Goal: Task Accomplishment & Management: Manage account settings

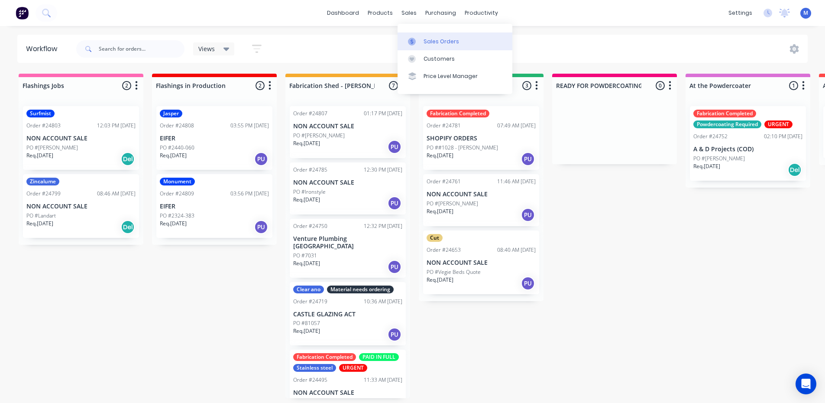
click at [432, 42] on div "Sales Orders" at bounding box center [441, 42] width 36 height 8
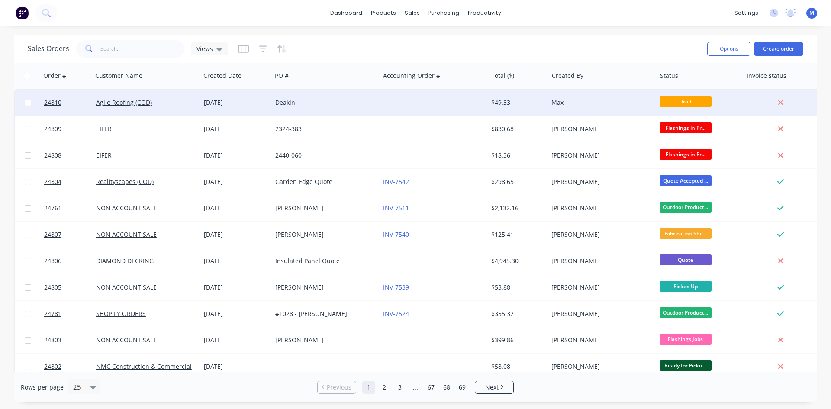
click at [368, 102] on div "Deakin" at bounding box center [323, 102] width 96 height 9
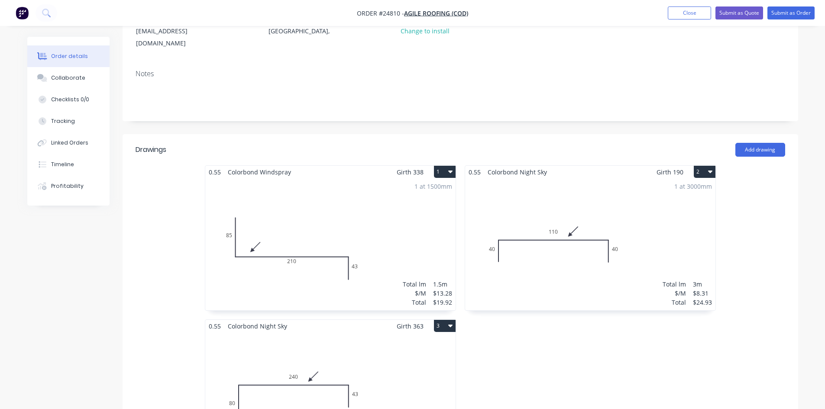
scroll to position [173, 0]
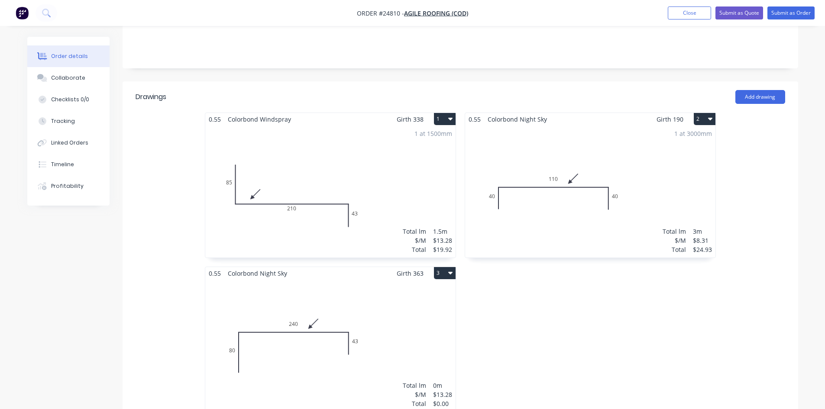
click at [344, 284] on div "Total lm $/M Total 0m $13.28 $0.00" at bounding box center [330, 346] width 250 height 132
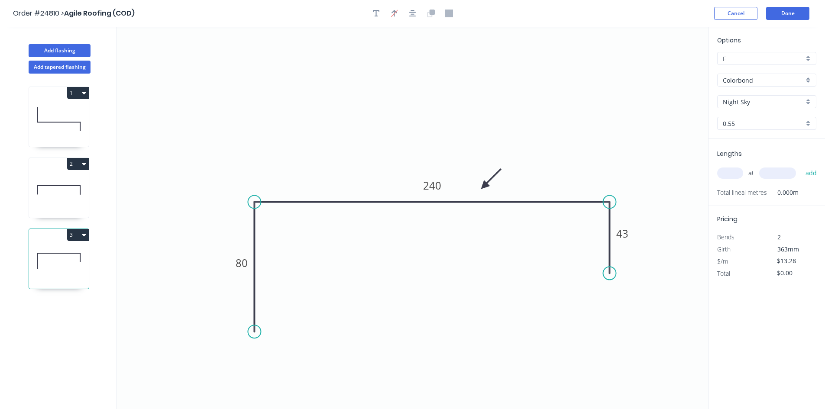
click at [732, 169] on input "text" at bounding box center [730, 173] width 26 height 11
type input "1"
type input "1000"
click at [801, 166] on button "add" at bounding box center [811, 173] width 20 height 15
type input "$15.94"
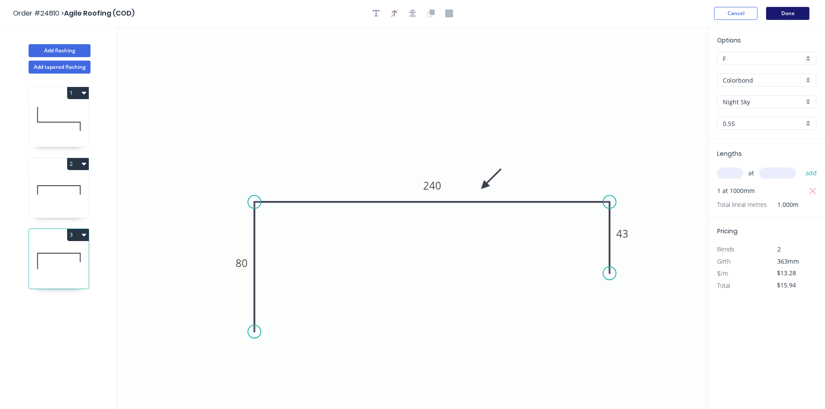
click at [787, 12] on button "Done" at bounding box center [787, 13] width 43 height 13
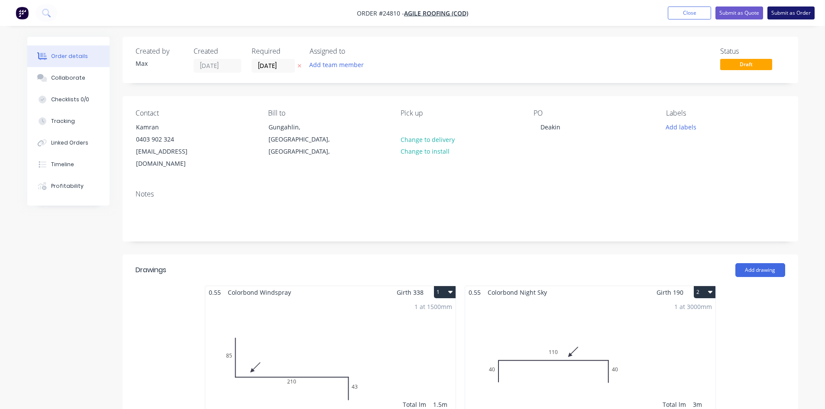
click at [785, 13] on button "Submit as Order" at bounding box center [790, 12] width 47 height 13
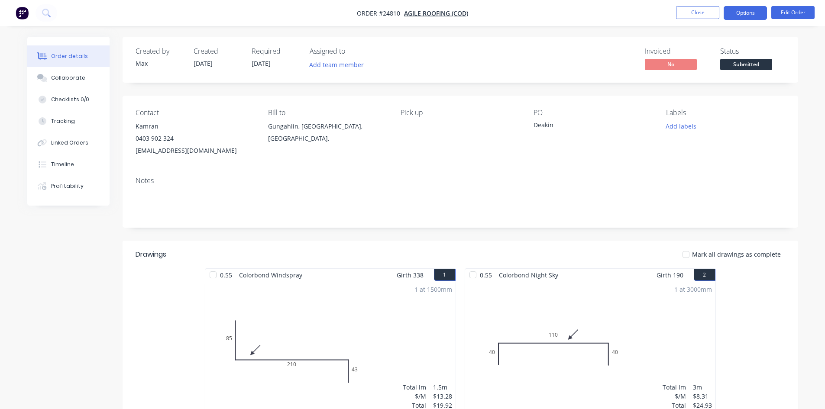
click at [744, 15] on button "Options" at bounding box center [745, 13] width 43 height 14
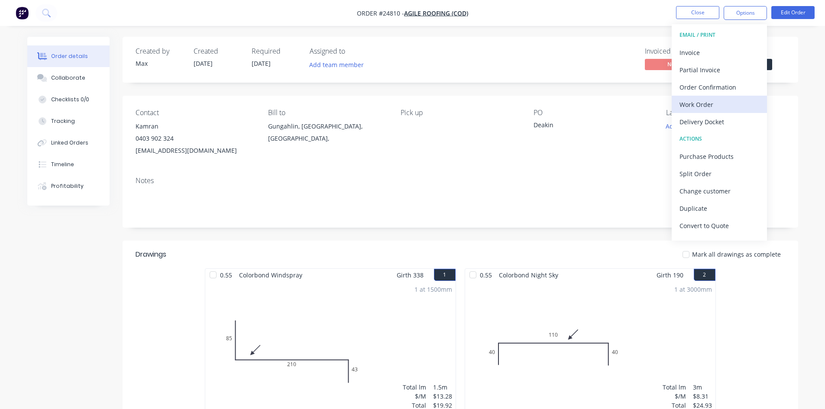
click at [718, 103] on div "Work Order" at bounding box center [719, 104] width 80 height 13
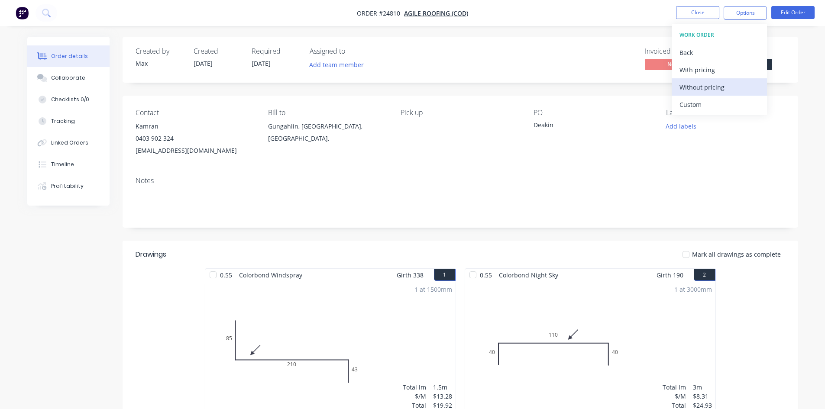
click at [723, 85] on div "Without pricing" at bounding box center [719, 87] width 80 height 13
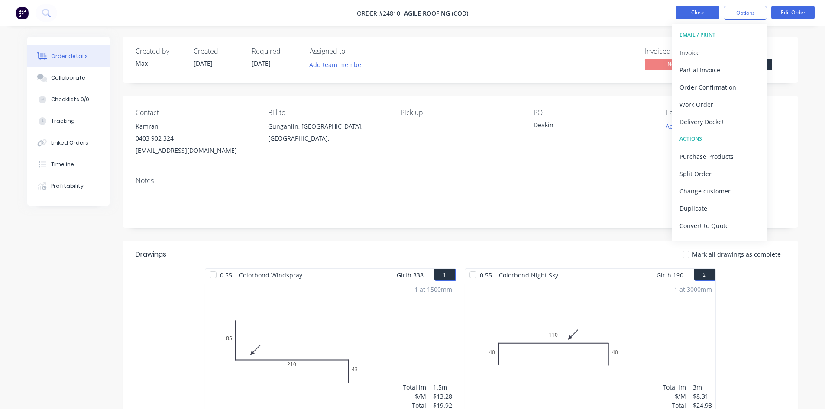
click at [688, 9] on button "Close" at bounding box center [697, 12] width 43 height 13
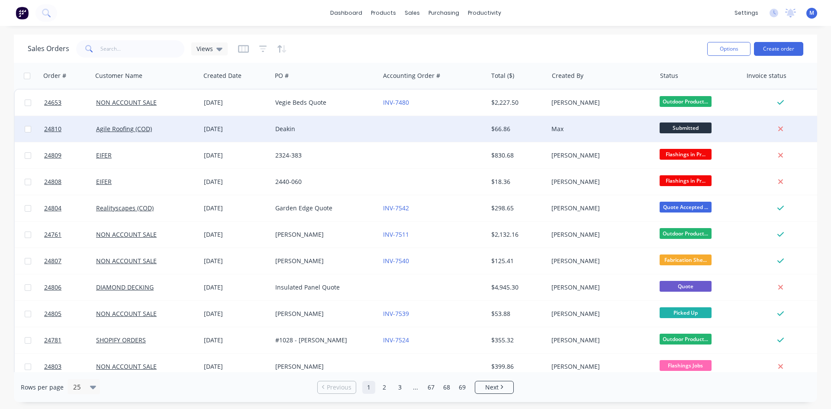
click at [325, 126] on div "Deakin" at bounding box center [323, 129] width 96 height 9
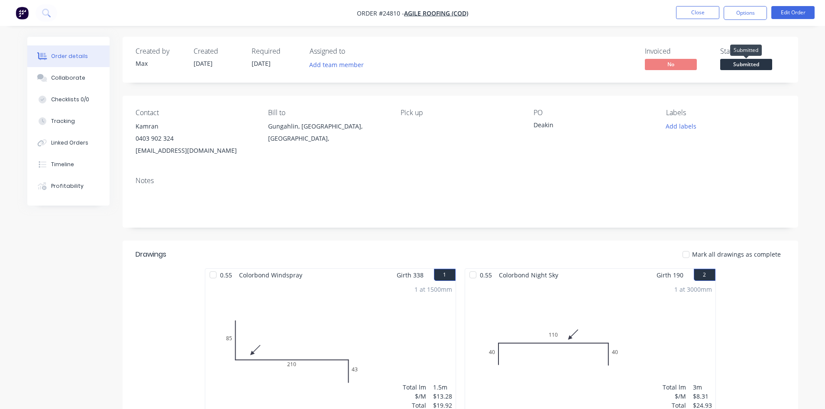
click at [746, 65] on span "Submitted" at bounding box center [746, 64] width 52 height 11
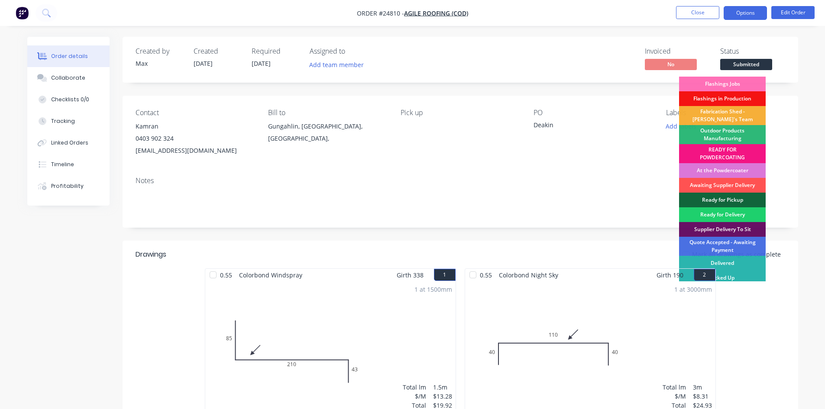
click at [743, 15] on button "Options" at bounding box center [745, 13] width 43 height 14
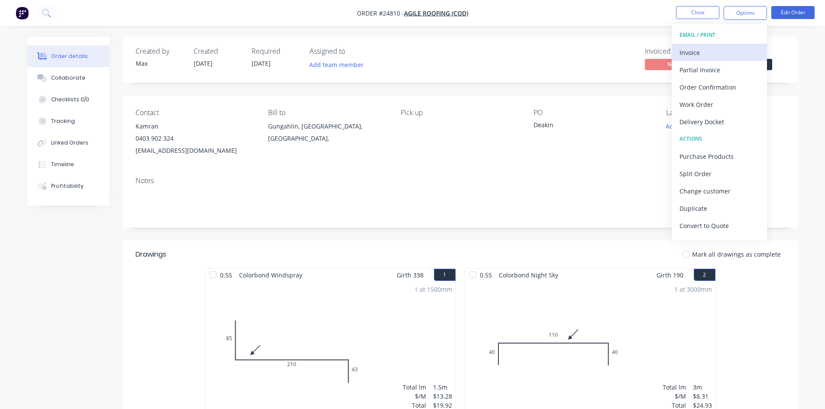
click at [718, 52] on div "Invoice" at bounding box center [719, 52] width 80 height 13
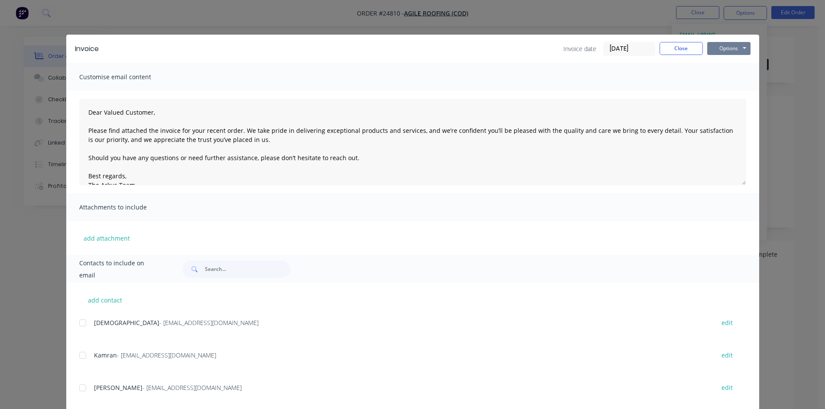
click at [717, 52] on button "Options" at bounding box center [728, 48] width 43 height 13
click at [724, 91] on button "Email" at bounding box center [734, 92] width 55 height 14
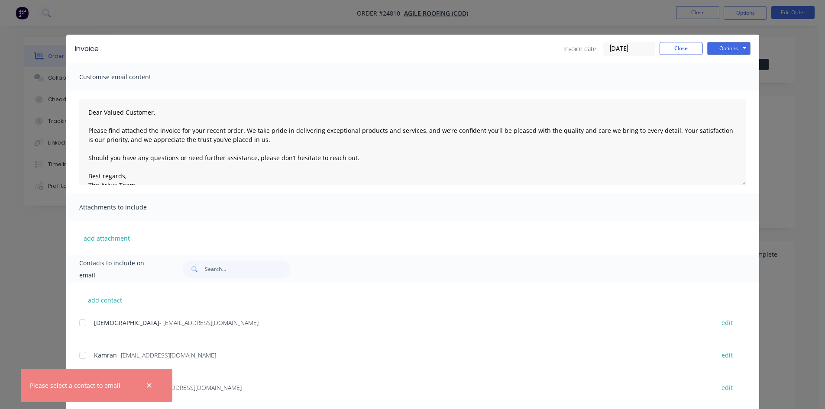
click at [81, 355] on div at bounding box center [82, 355] width 17 height 17
click at [731, 48] on button "Options" at bounding box center [728, 48] width 43 height 13
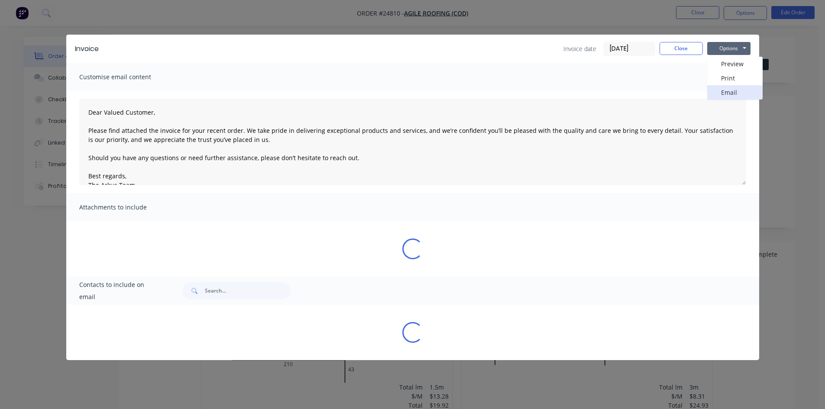
click at [724, 93] on button "Email" at bounding box center [734, 92] width 55 height 14
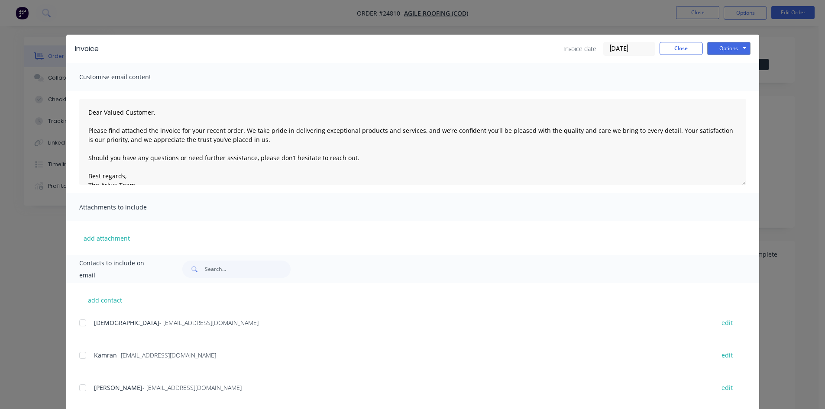
click at [79, 357] on div at bounding box center [82, 355] width 17 height 17
drag, startPoint x: 730, startPoint y: 48, endPoint x: 724, endPoint y: 51, distance: 7.4
click at [730, 48] on button "Options" at bounding box center [728, 48] width 43 height 13
click at [735, 93] on button "Email" at bounding box center [734, 92] width 55 height 14
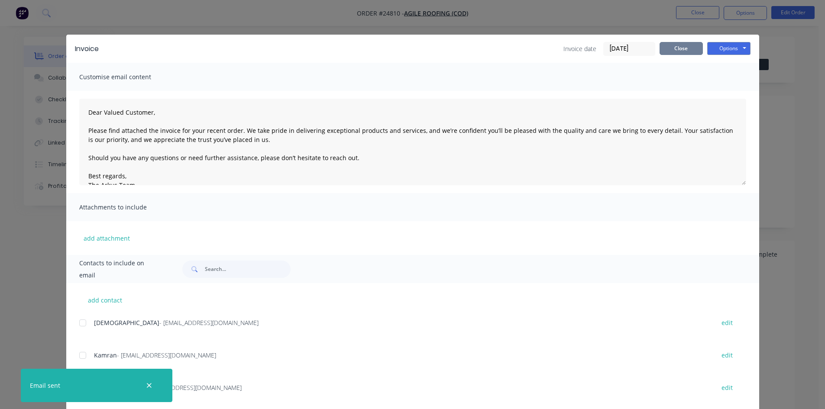
click at [684, 45] on button "Close" at bounding box center [680, 48] width 43 height 13
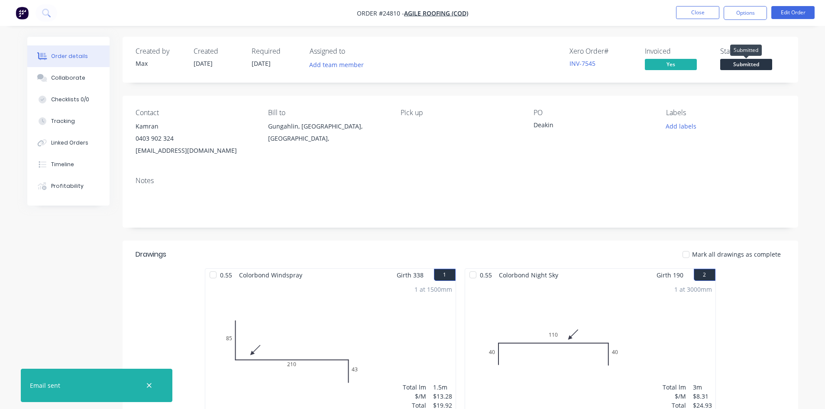
click at [747, 66] on span "Submitted" at bounding box center [746, 64] width 52 height 11
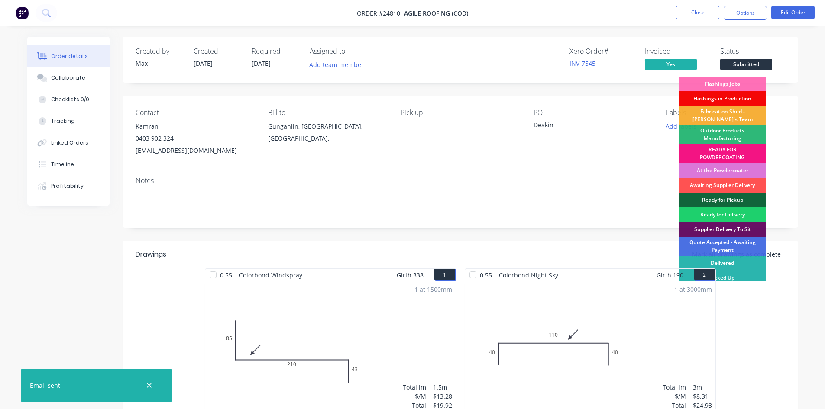
click at [747, 95] on div "Flashings in Production" at bounding box center [722, 98] width 87 height 15
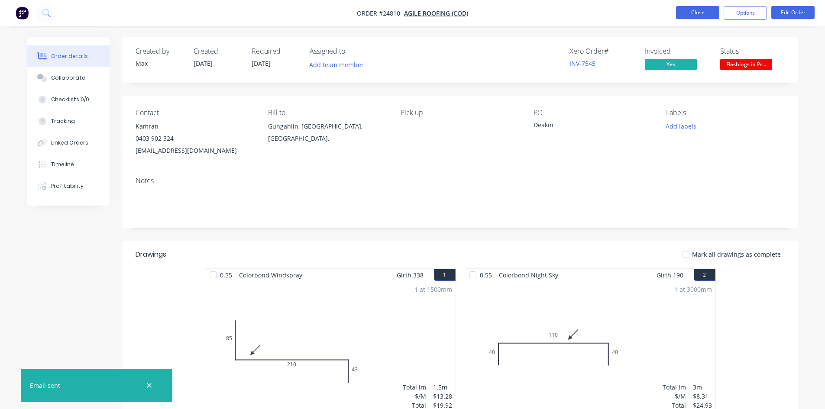
click at [705, 11] on button "Close" at bounding box center [697, 12] width 43 height 13
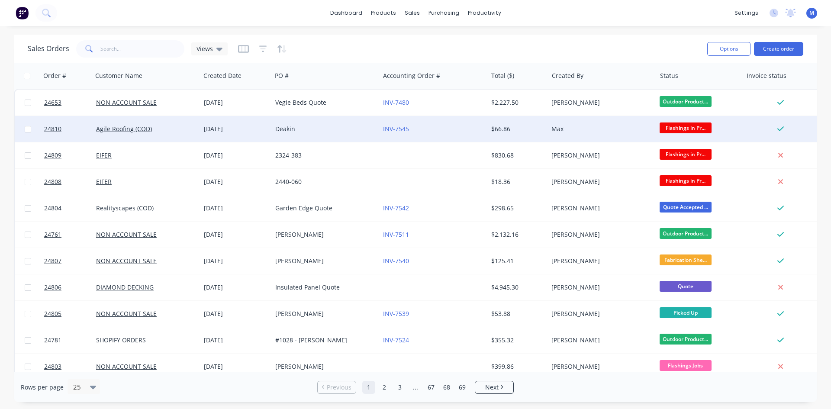
click at [320, 127] on div "Deakin" at bounding box center [323, 129] width 96 height 9
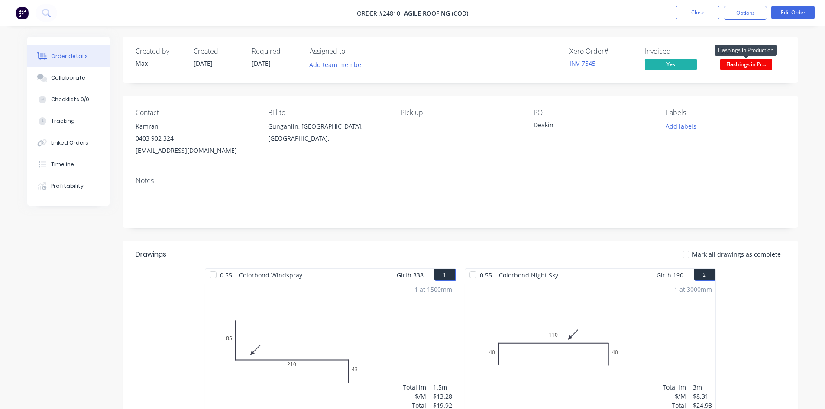
click at [747, 63] on span "Flashings in Pr..." at bounding box center [746, 64] width 52 height 11
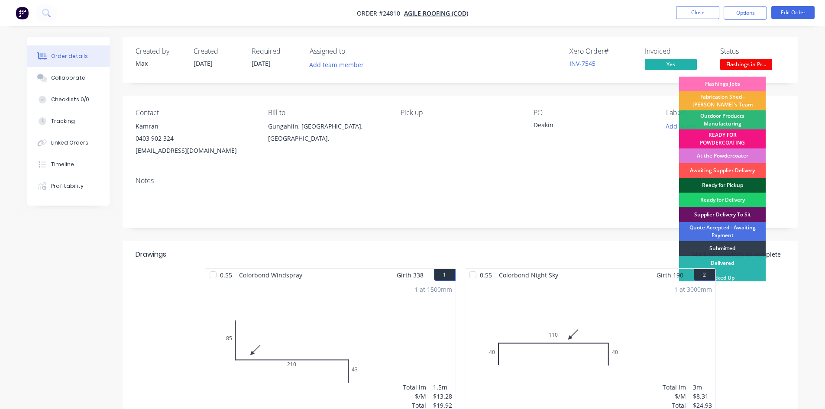
click at [732, 181] on div "Ready for Pickup" at bounding box center [722, 185] width 87 height 15
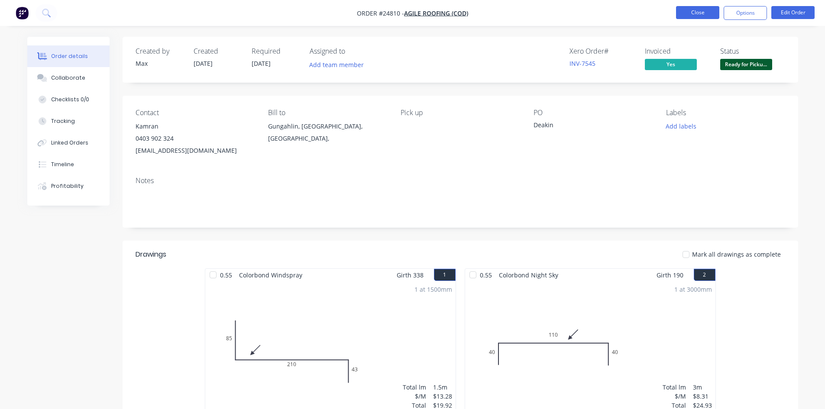
click at [705, 17] on button "Close" at bounding box center [697, 12] width 43 height 13
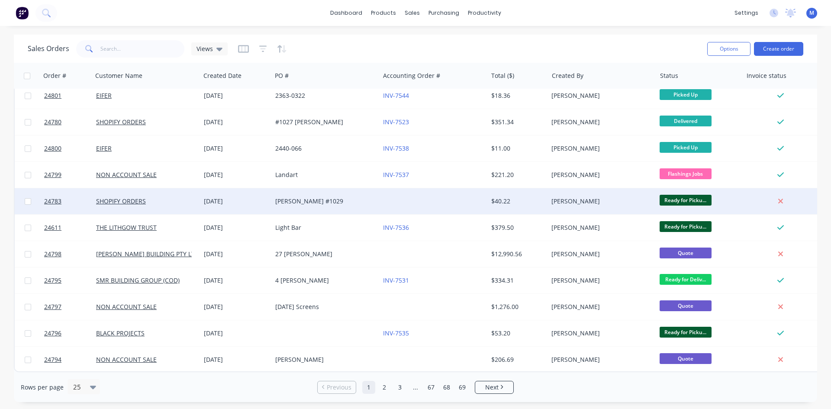
scroll to position [381, 0]
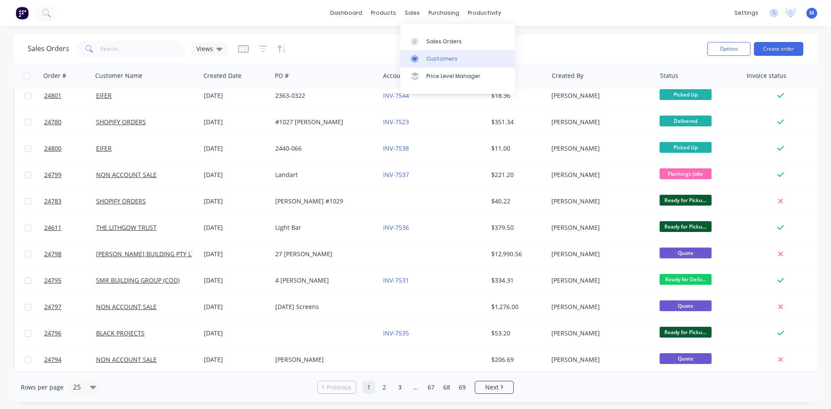
click at [438, 59] on div "Customers" at bounding box center [442, 59] width 31 height 8
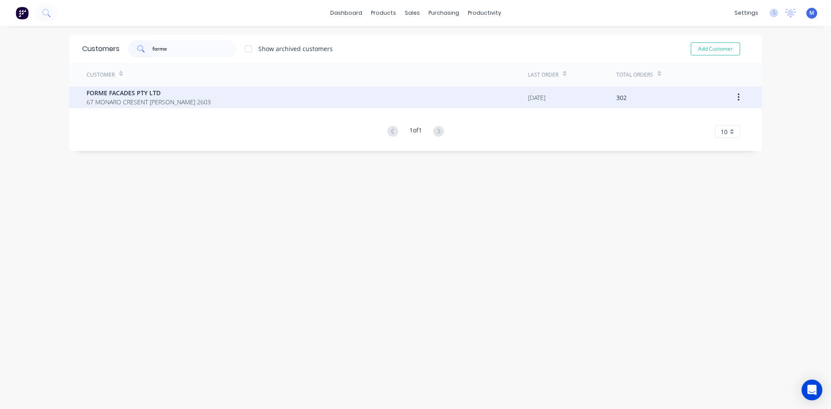
type input "forme"
click at [139, 103] on span "67 MONARO CRESENT GRIFFITH 2603" at bounding box center [149, 101] width 124 height 9
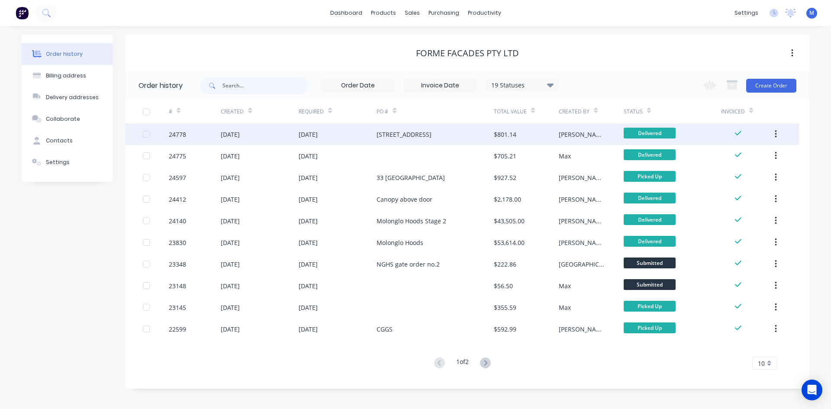
click at [395, 136] on div "33 Richmond Av, Airport" at bounding box center [404, 134] width 55 height 9
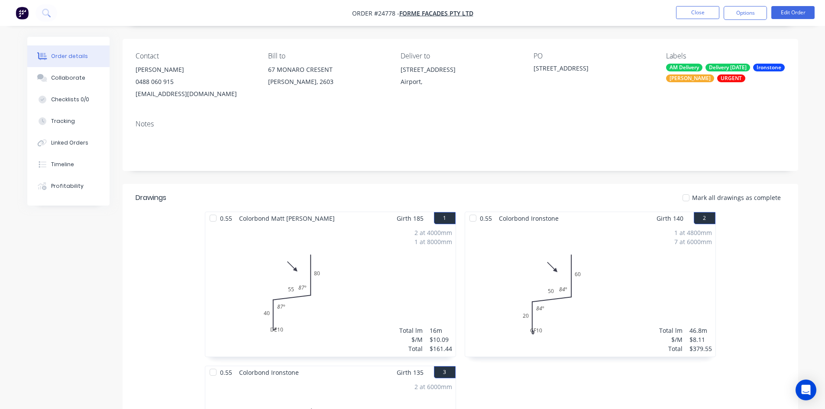
scroll to position [43, 0]
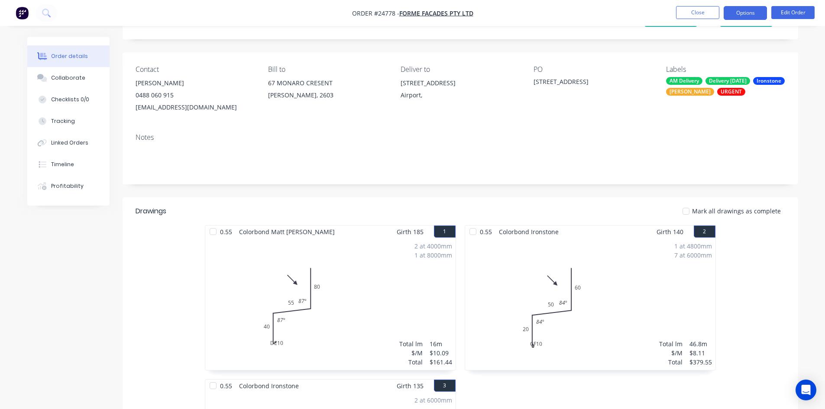
click at [747, 11] on button "Options" at bounding box center [745, 13] width 43 height 14
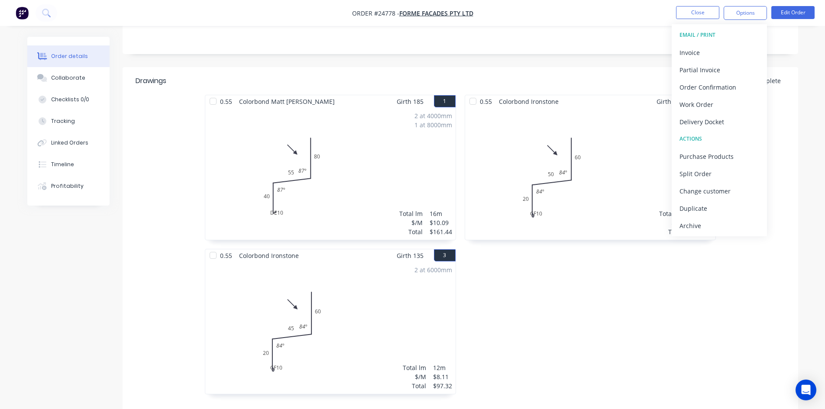
scroll to position [173, 0]
click at [719, 103] on div "Work Order" at bounding box center [719, 104] width 80 height 13
click at [725, 84] on div "Without pricing" at bounding box center [719, 87] width 80 height 13
